Goal: Task Accomplishment & Management: Use online tool/utility

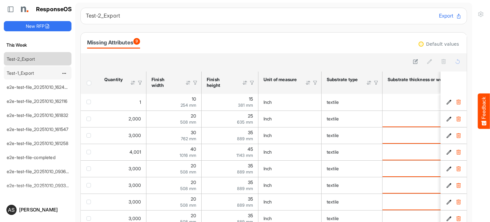
click at [18, 75] on link "Test-1_Export" at bounding box center [20, 72] width 27 height 5
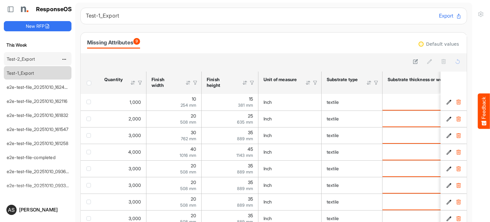
click at [24, 58] on link "Test-2_Export" at bounding box center [21, 58] width 28 height 5
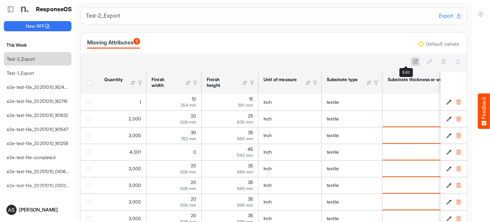
click at [411, 60] on button at bounding box center [415, 61] width 9 height 9
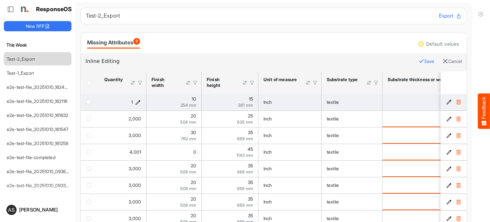
click at [138, 102] on icon "1 is template cell Column Header httpsnorthellcomontologiesmapping-rulesorderha…" at bounding box center [137, 101] width 5 height 5
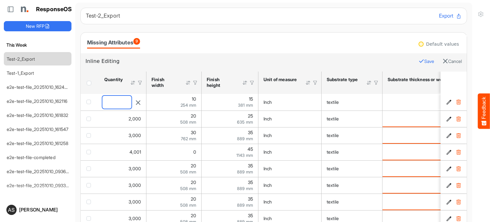
click at [118, 103] on input "*" at bounding box center [116, 102] width 29 height 13
type input "*"
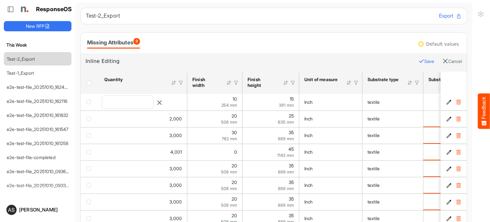
click at [419, 60] on button "Save" at bounding box center [427, 61] width 16 height 8
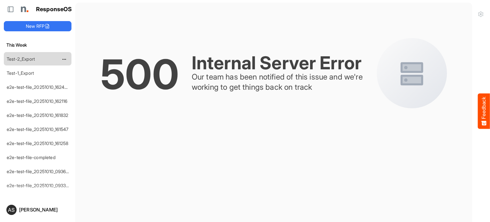
click at [20, 58] on link "Test-2_Export" at bounding box center [21, 58] width 28 height 5
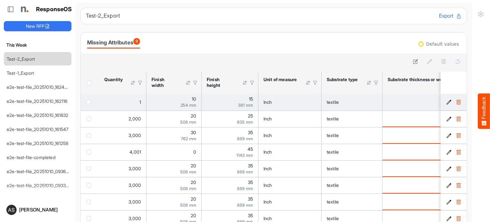
click at [293, 101] on div "Inch" at bounding box center [290, 102] width 53 height 7
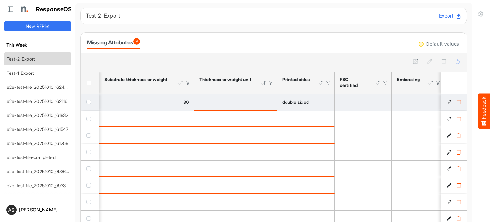
scroll to position [0, 222]
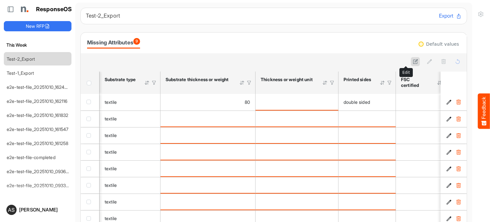
click at [413, 59] on icon at bounding box center [415, 61] width 5 height 5
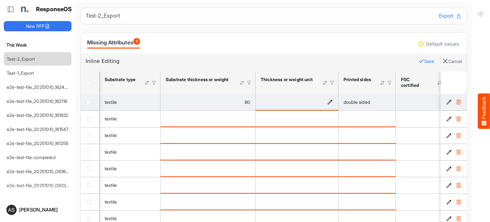
click at [331, 101] on icon "is template cell Column Header httpsnorthellcomontologiesmapping-rulesmaterialh…" at bounding box center [329, 101] width 5 height 5
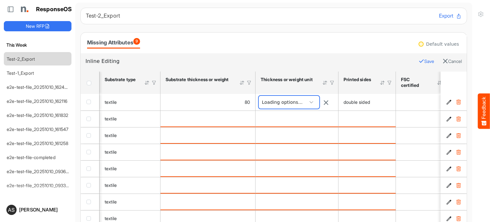
click at [314, 102] on span at bounding box center [312, 102] width 10 height 10
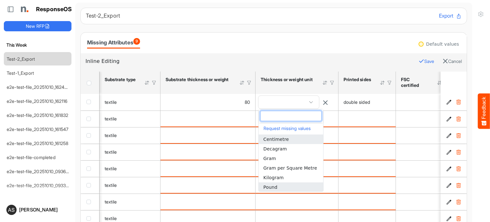
click at [280, 185] on li "Pound" at bounding box center [291, 187] width 64 height 10
type input "*****"
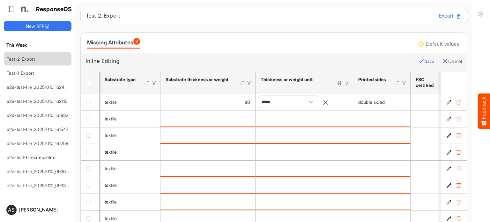
click at [419, 59] on button "Save" at bounding box center [427, 61] width 16 height 8
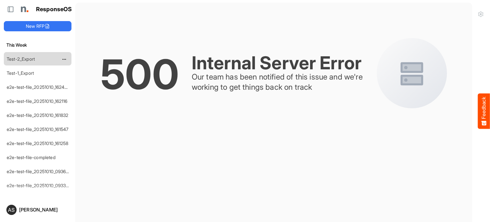
click at [23, 56] on link "Test-2_Export" at bounding box center [21, 58] width 28 height 5
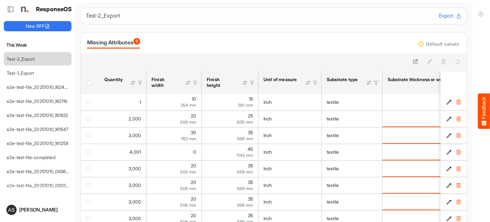
click at [130, 40] on div "Missing Attributes 9" at bounding box center [113, 42] width 53 height 9
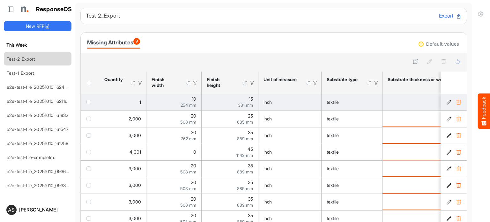
click at [90, 101] on span "checkbox" at bounding box center [88, 102] width 4 height 4
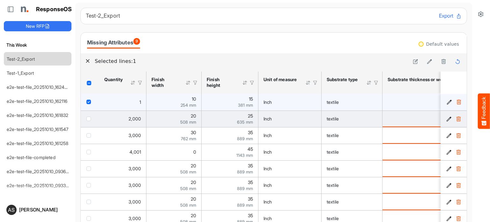
click at [89, 118] on span "checkbox" at bounding box center [88, 118] width 4 height 4
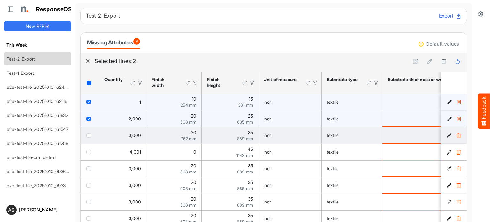
click at [88, 136] on span "checkbox" at bounding box center [88, 135] width 4 height 4
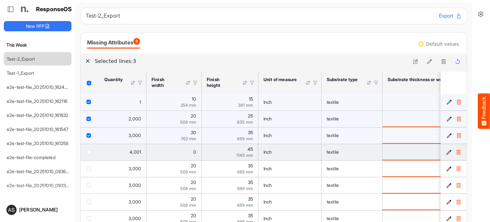
click at [87, 152] on span "checkbox" at bounding box center [88, 152] width 4 height 4
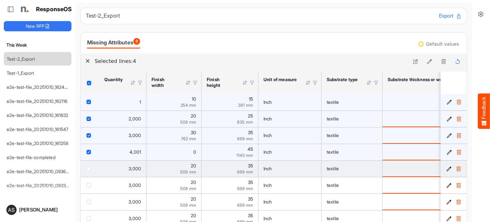
click at [88, 169] on span "checkbox" at bounding box center [88, 168] width 4 height 4
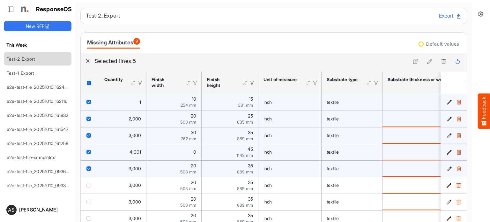
click at [88, 169] on span "checkbox" at bounding box center [88, 168] width 4 height 4
click at [427, 63] on icon at bounding box center [429, 61] width 5 height 5
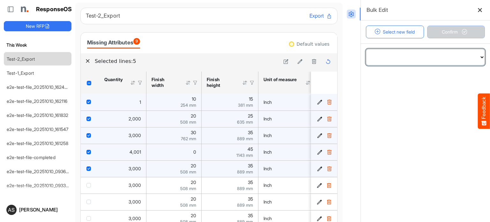
drag, startPoint x: 418, startPoint y: 63, endPoint x: 414, endPoint y: 57, distance: 7.3
click at [418, 63] on select "**********" at bounding box center [425, 57] width 118 height 16
click at [434, 58] on select "**********" at bounding box center [425, 57] width 118 height 16
